Goal: Check status: Check status

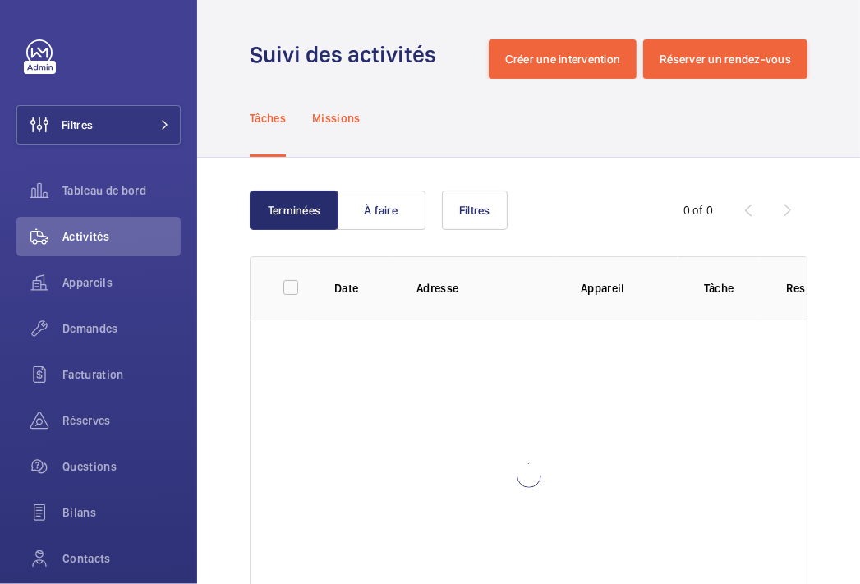
click at [345, 128] on div "Missions" at bounding box center [336, 118] width 48 height 78
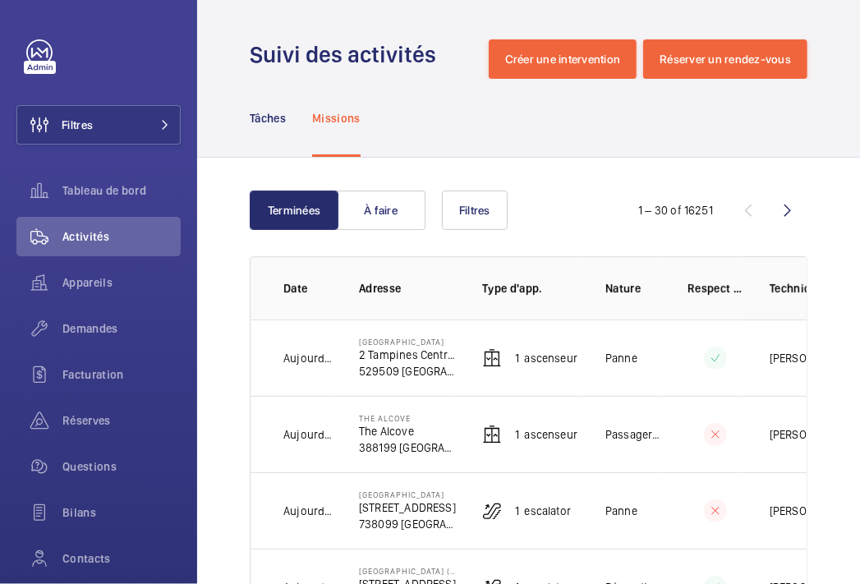
drag, startPoint x: 784, startPoint y: 369, endPoint x: 841, endPoint y: 375, distance: 57.8
click at [638, 393] on td "Panne" at bounding box center [620, 358] width 82 height 76
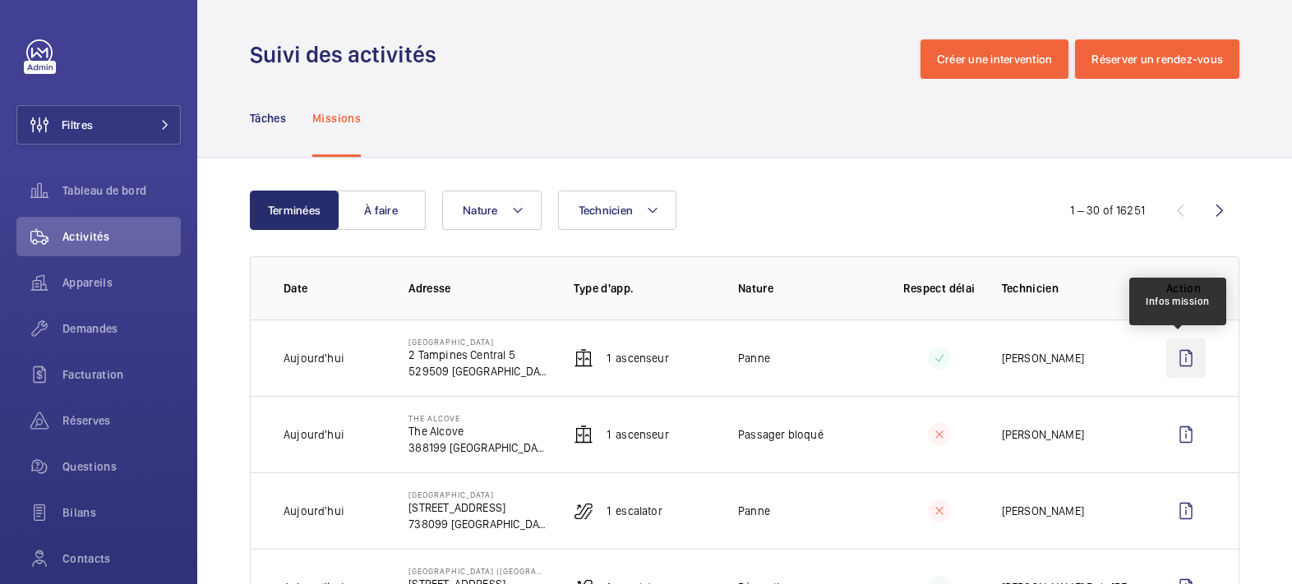
click at [859, 366] on wm-front-icon-button at bounding box center [1185, 358] width 39 height 39
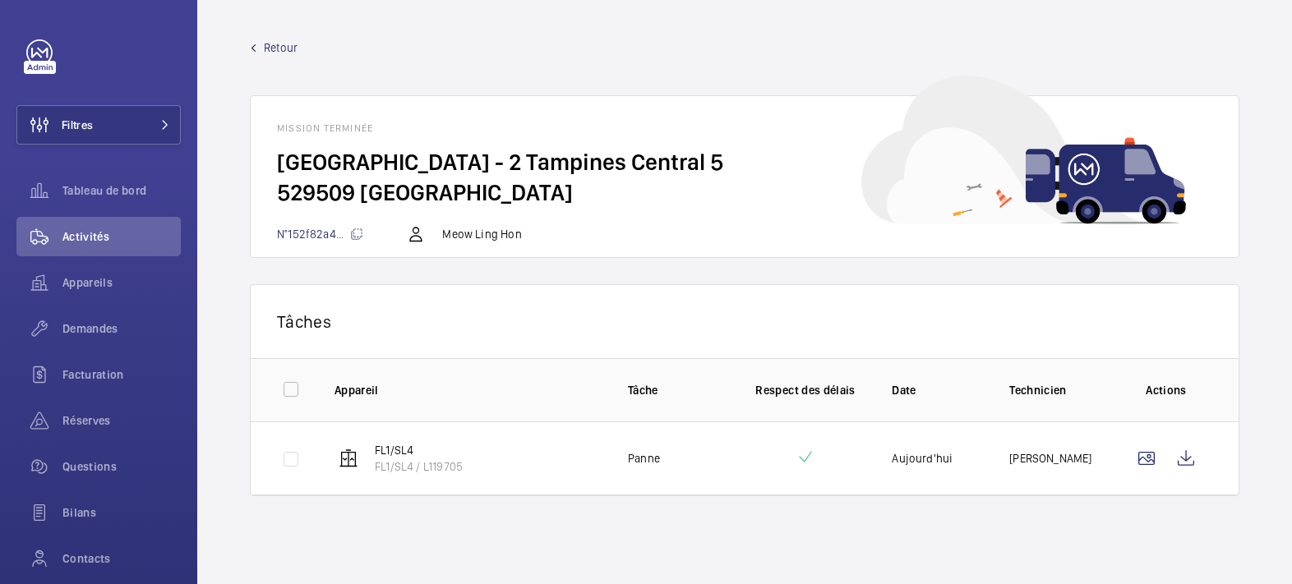
click at [260, 39] on wm-front-mission-details "Retour Mission terminée [GEOGRAPHIC_DATA] - 2 Tampines Central 5 529509 [GEOGRA…" at bounding box center [744, 292] width 1094 height 584
click at [268, 47] on span "Retour" at bounding box center [281, 47] width 34 height 16
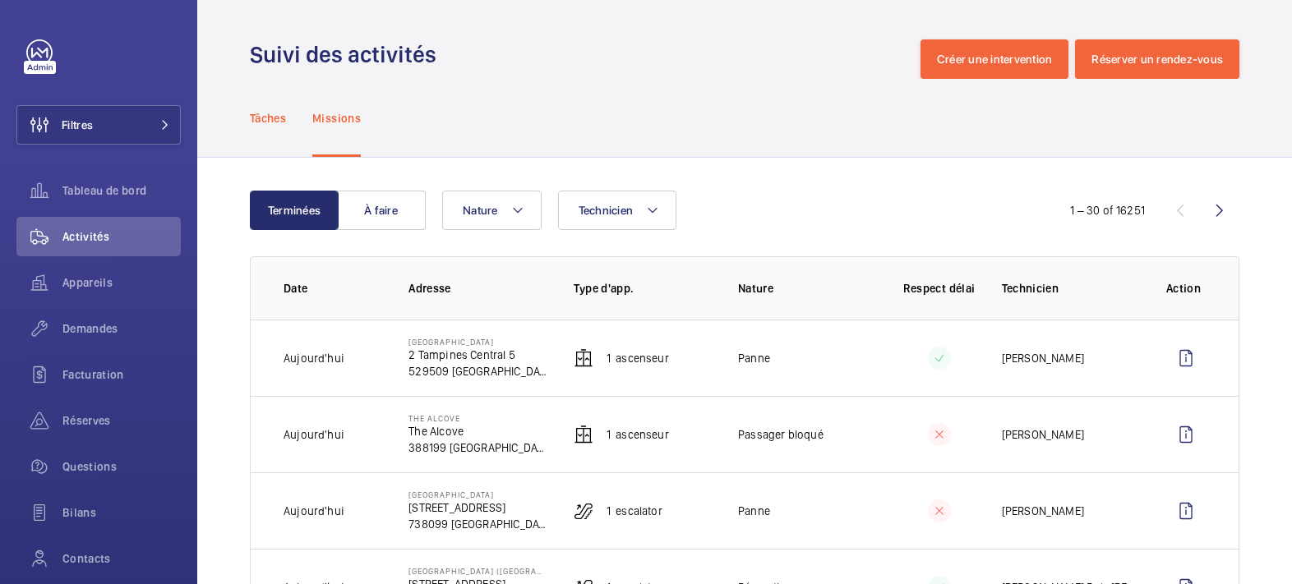
click at [286, 131] on div "Tâches" at bounding box center [268, 118] width 36 height 78
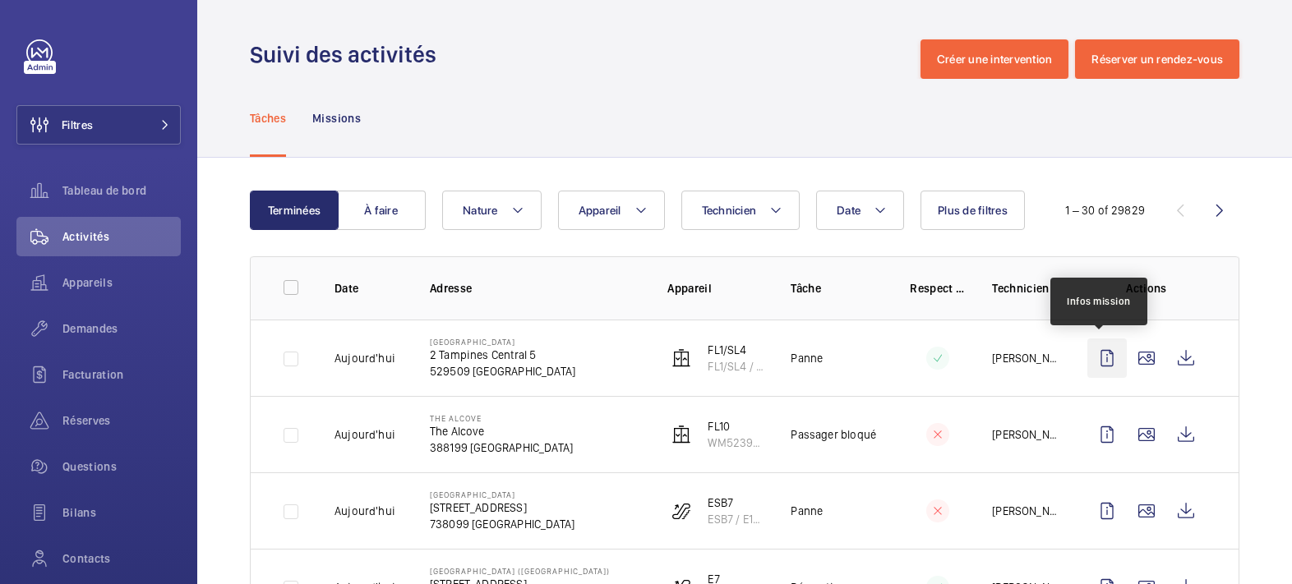
click at [859, 366] on wm-front-icon-button at bounding box center [1106, 358] width 39 height 39
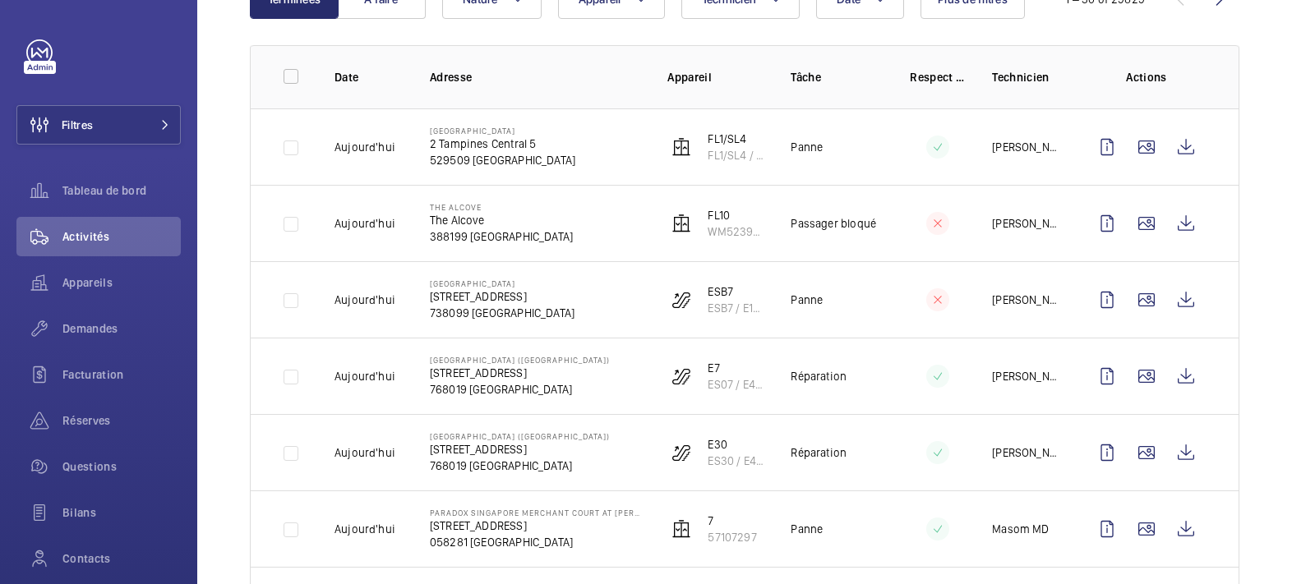
scroll to position [415, 0]
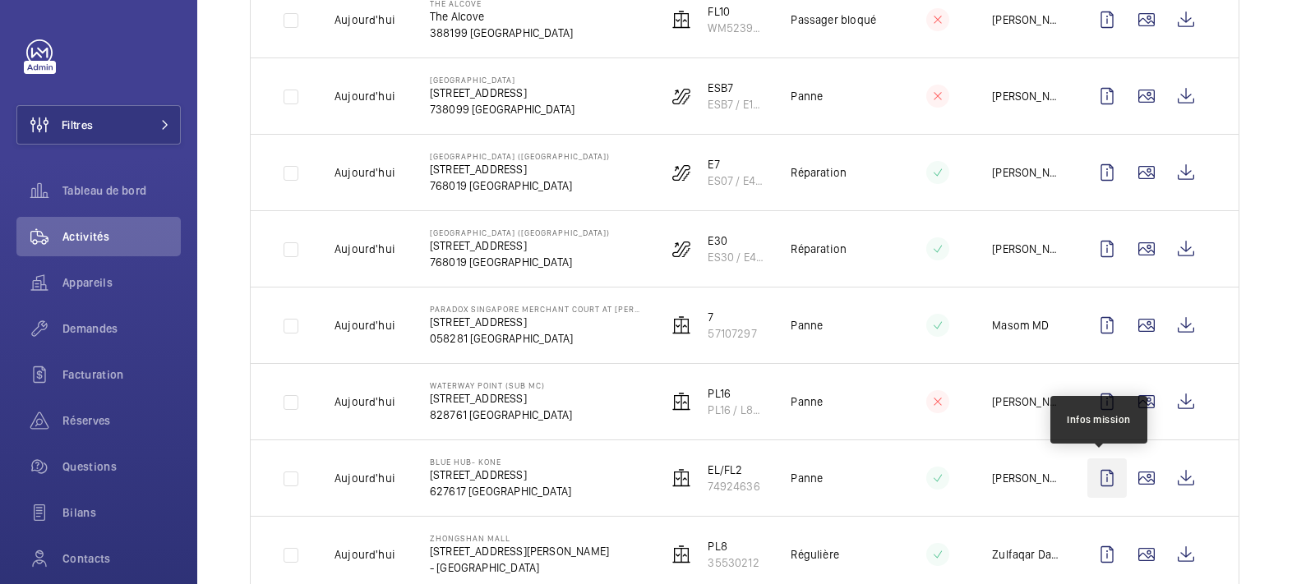
click at [859, 479] on wm-front-icon-button at bounding box center [1106, 477] width 39 height 39
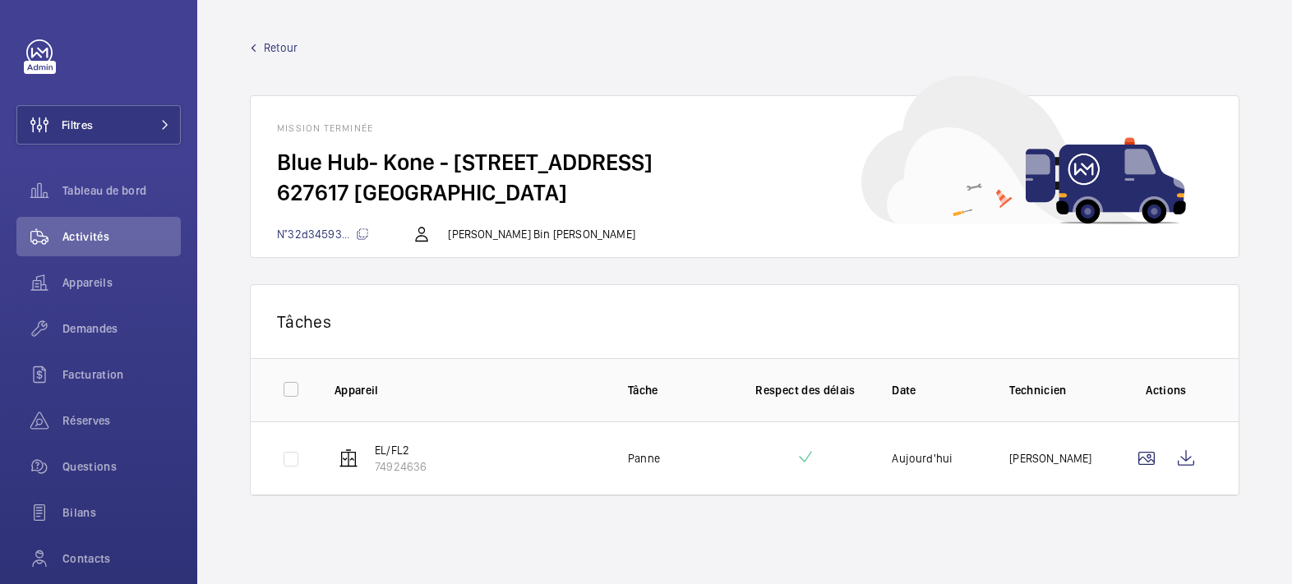
click at [294, 51] on span "Retour" at bounding box center [281, 47] width 34 height 16
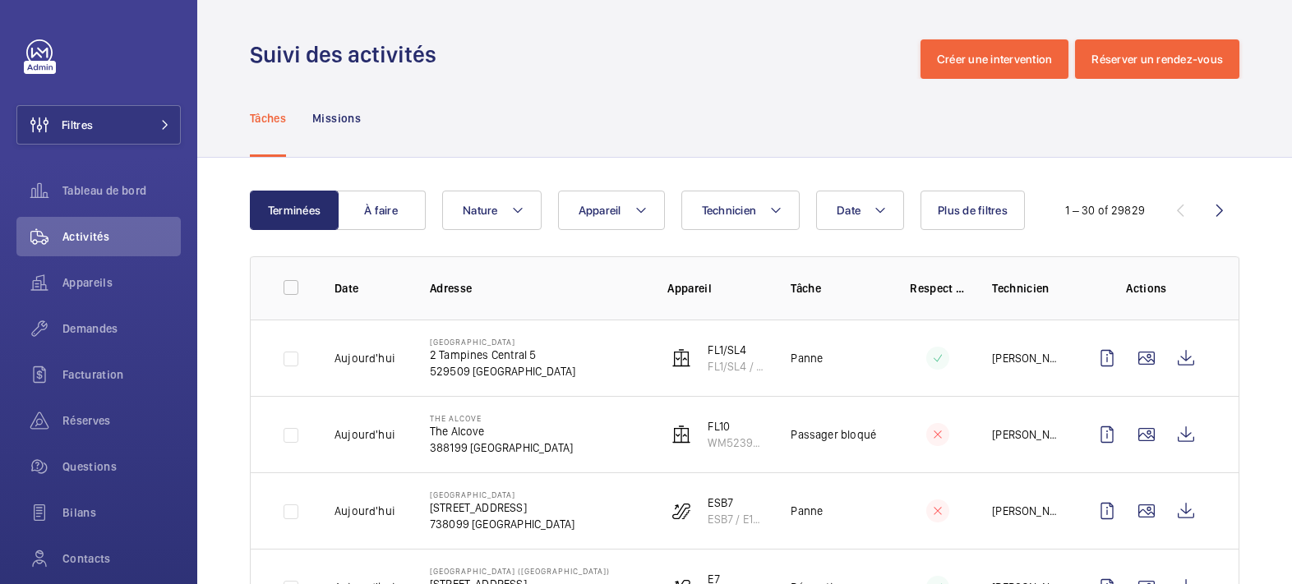
click at [404, 55] on h1 "Suivi des activités" at bounding box center [348, 54] width 196 height 30
